Goal: Navigation & Orientation: Find specific page/section

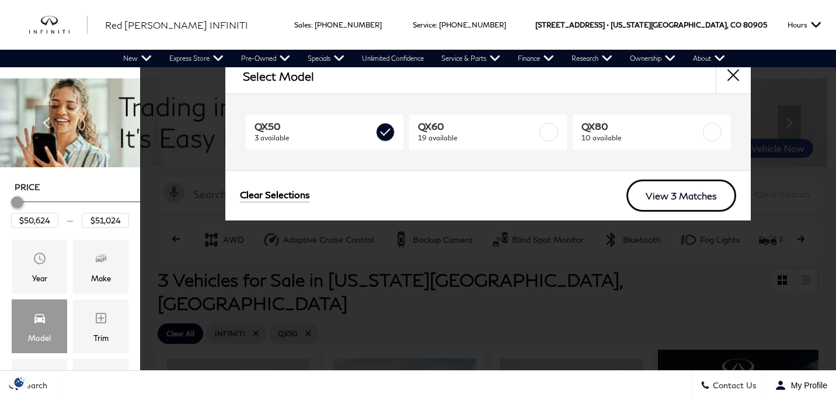
click at [688, 195] on link "View 3 Matches" at bounding box center [682, 195] width 110 height 32
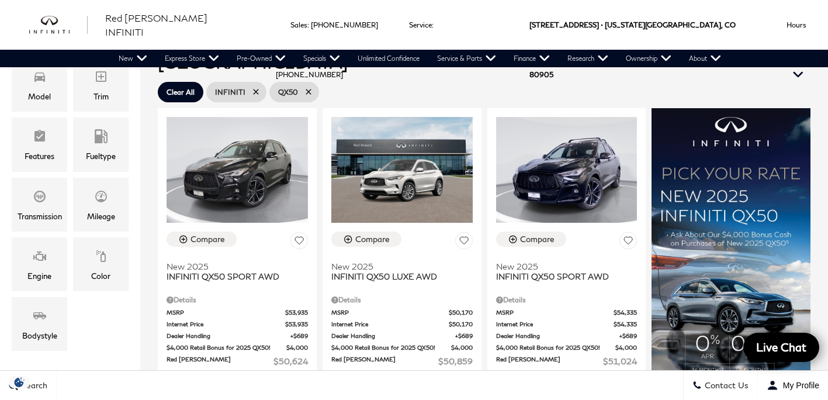
scroll to position [239, 0]
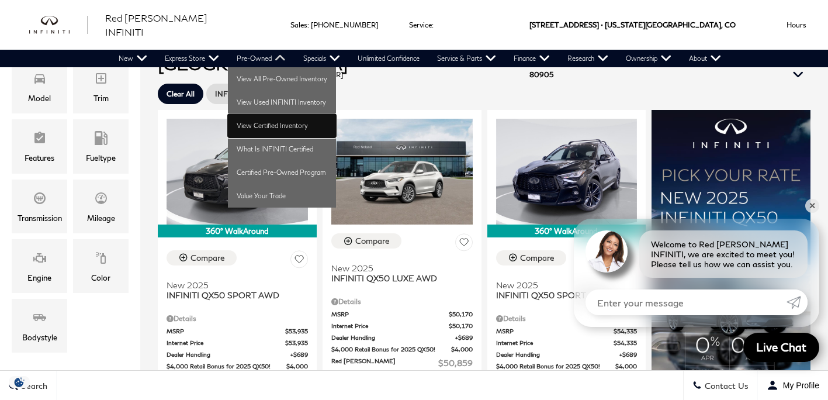
click at [266, 126] on link "View Certified Inventory" at bounding box center [282, 125] width 108 height 23
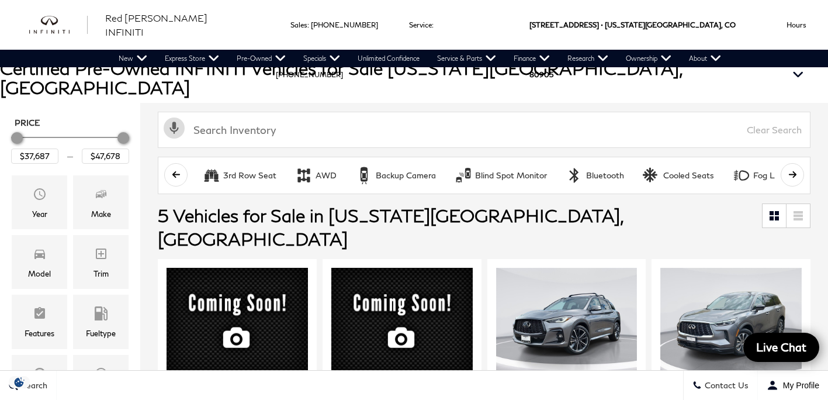
scroll to position [7, 0]
